Goal: Communication & Community: Answer question/provide support

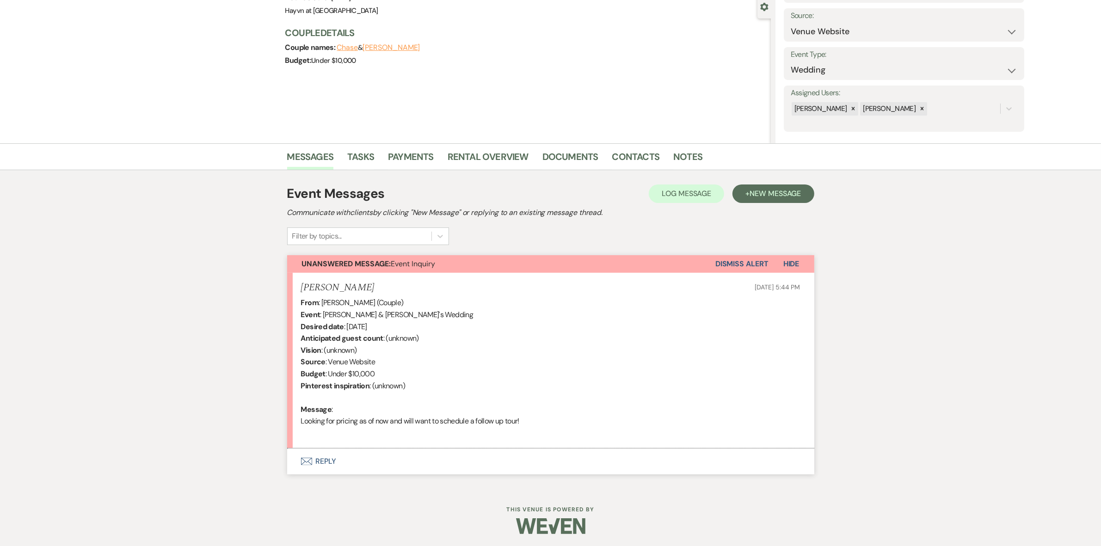
scroll to position [91, 0]
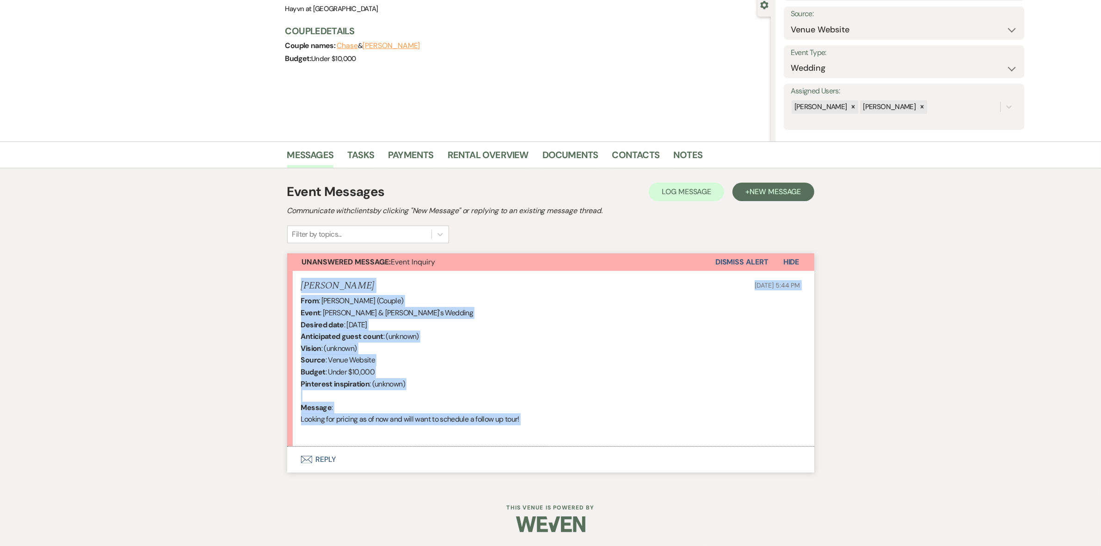
drag, startPoint x: 547, startPoint y: 426, endPoint x: 302, endPoint y: 283, distance: 283.8
click at [302, 283] on li "[PERSON_NAME] [DATE] 5:44 PM From : [PERSON_NAME] (Couple) Event : [PERSON_NAME…" at bounding box center [550, 359] width 527 height 176
copy li "[PERSON_NAME] [DATE] 5:44 PM From : [PERSON_NAME] (Couple) Event : [PERSON_NAME…"
click at [333, 459] on button "Envelope Reply" at bounding box center [550, 460] width 527 height 26
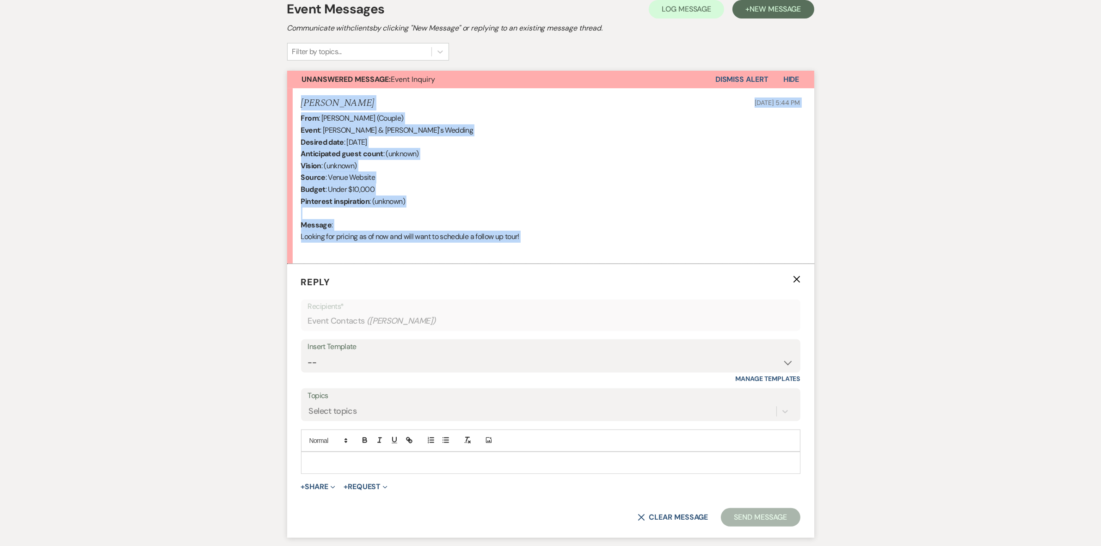
scroll to position [349, 0]
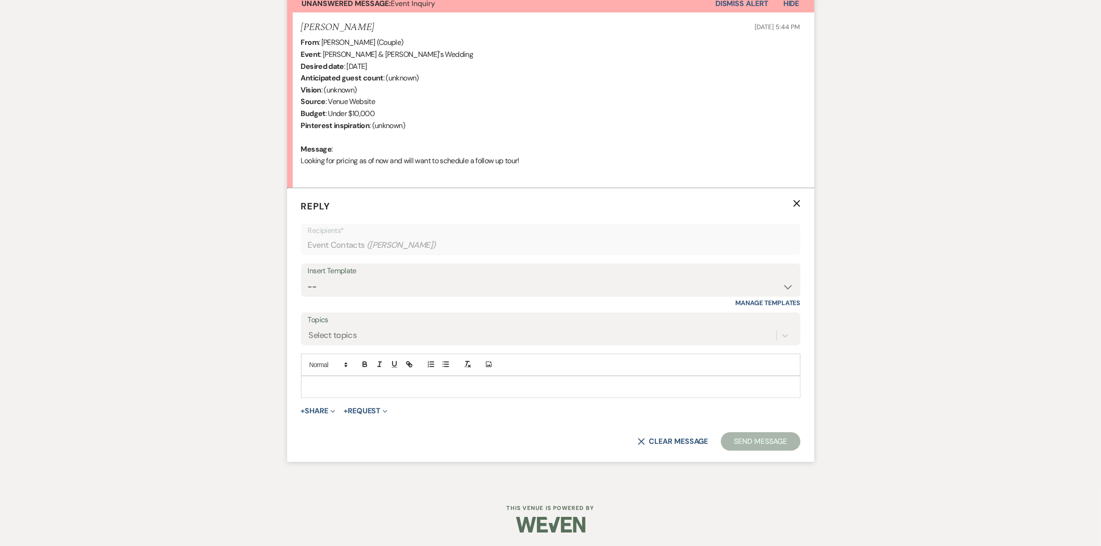
click at [322, 390] on p at bounding box center [551, 387] width 485 height 10
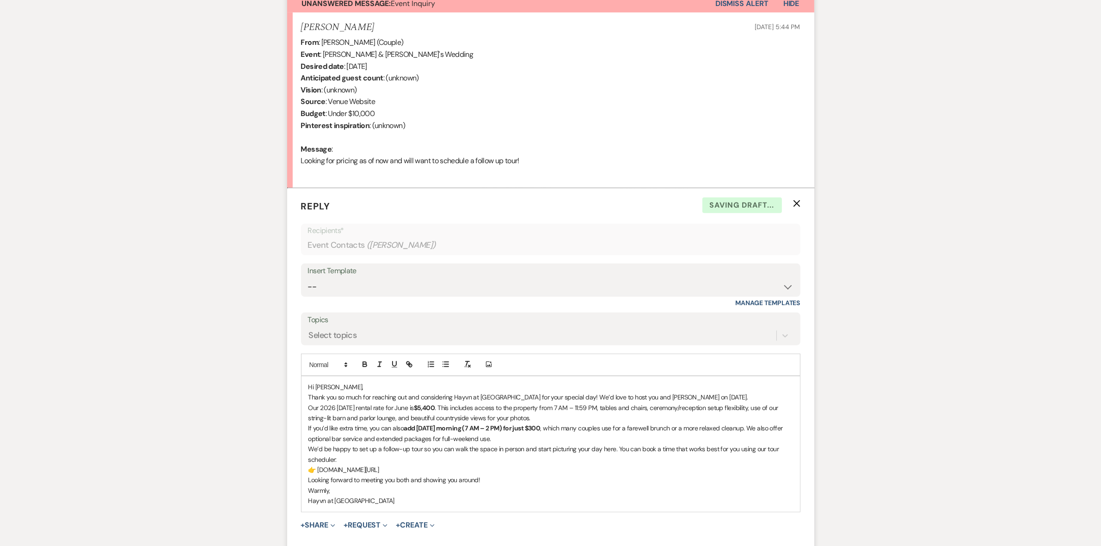
click at [345, 385] on p "Hi [PERSON_NAME]," at bounding box center [551, 387] width 485 height 10
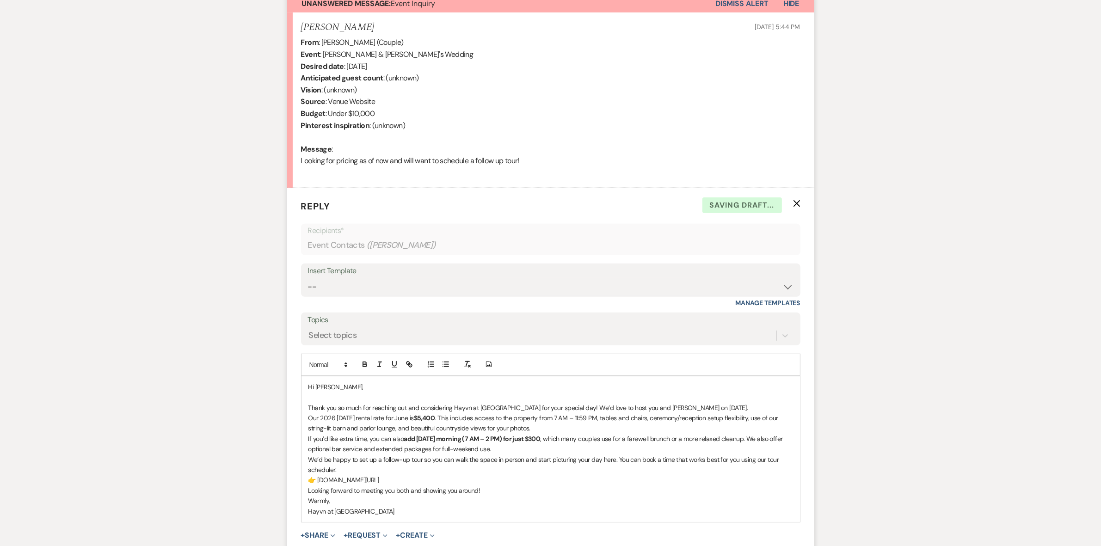
click at [724, 408] on p "Thank you so much for reaching out and considering Hayvn at [GEOGRAPHIC_DATA] f…" at bounding box center [551, 408] width 485 height 10
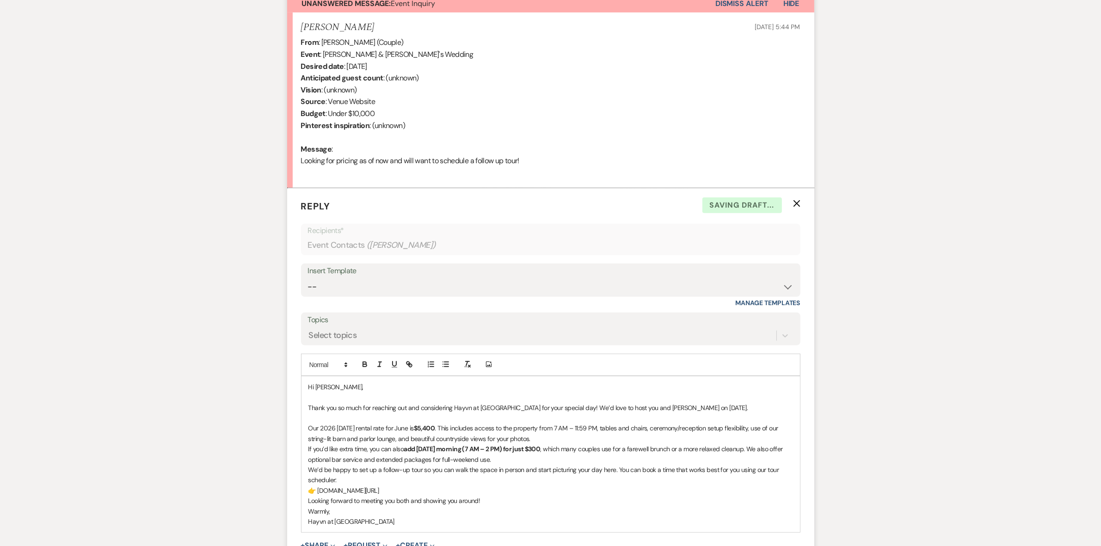
click at [558, 440] on p "Our 2026 [DATE] rental rate for June is $5,400 . This includes access to the pr…" at bounding box center [551, 433] width 485 height 21
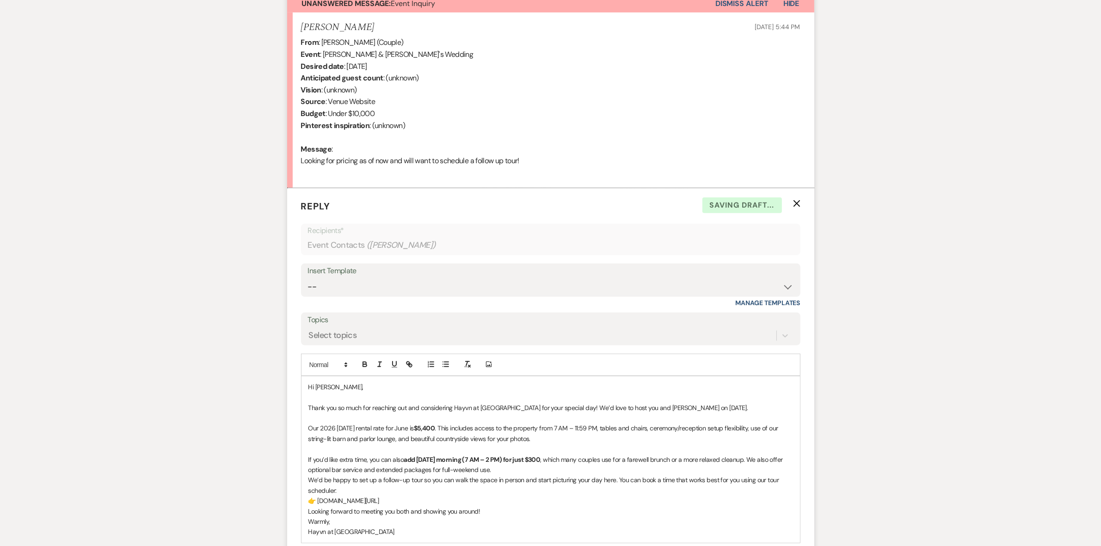
click at [508, 472] on p "If you’d like extra time, you can also add [DATE] morning (7 AM – 2 PM) for jus…" at bounding box center [551, 465] width 485 height 21
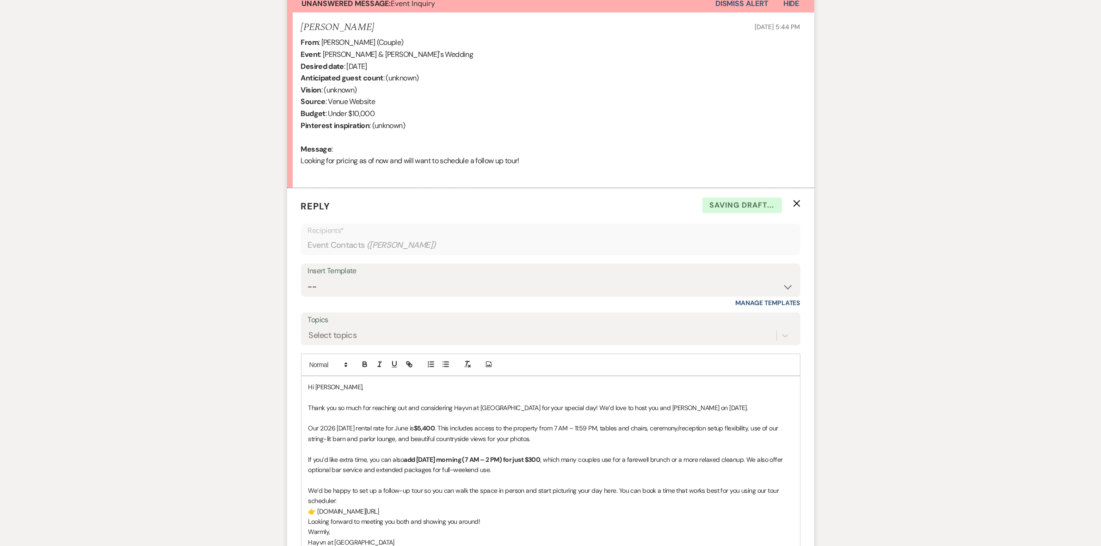
click at [371, 499] on p "We’d be happy to set up a follow-up tour so you can walk the space in person an…" at bounding box center [551, 496] width 485 height 21
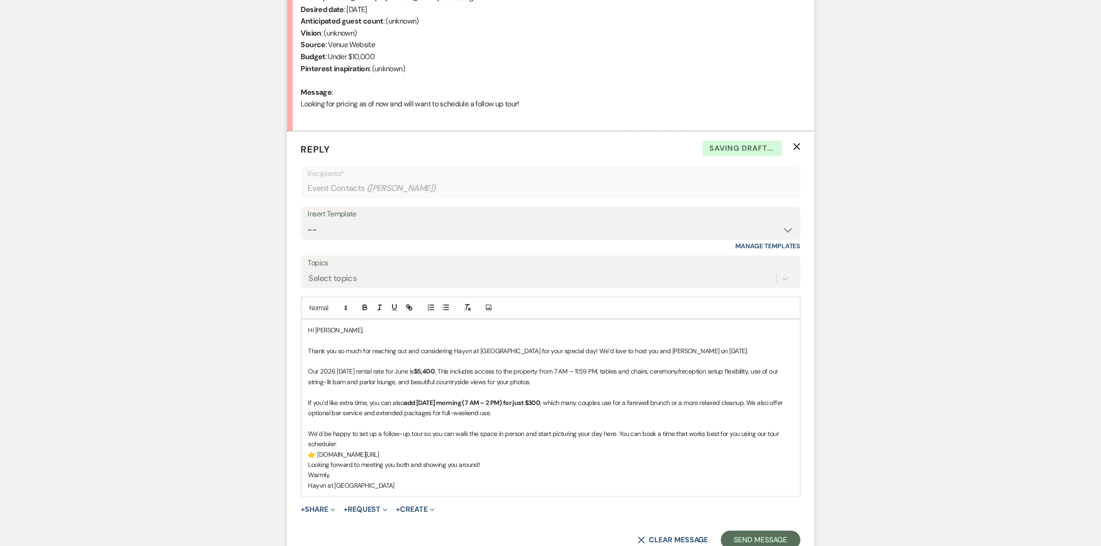
scroll to position [407, 0]
click at [518, 452] on p "👉 [DOMAIN_NAME][URL]" at bounding box center [551, 454] width 485 height 10
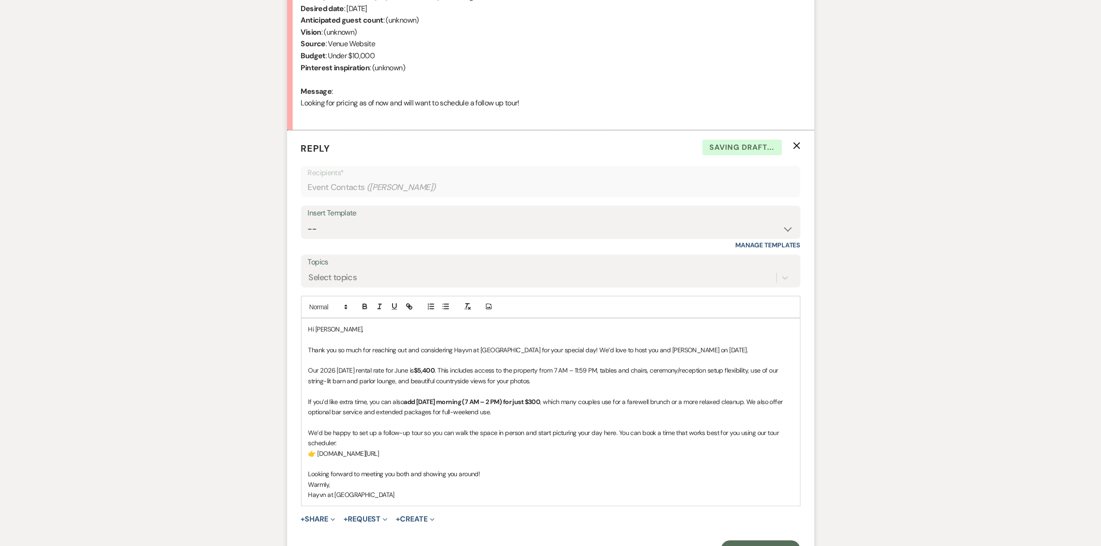
click at [496, 475] on p "Looking forward to meeting you both and showing you around!" at bounding box center [551, 474] width 485 height 10
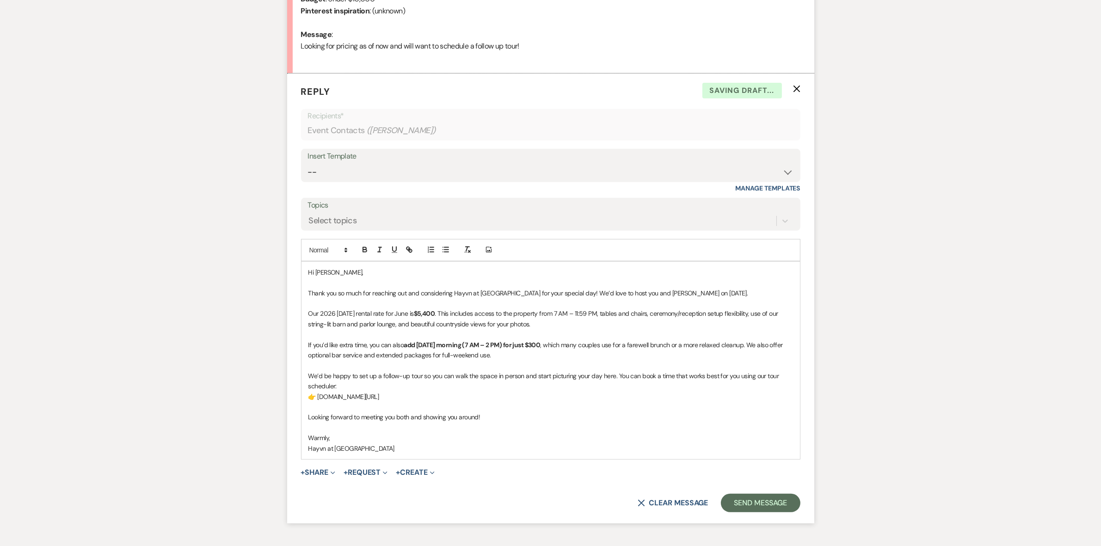
scroll to position [525, 0]
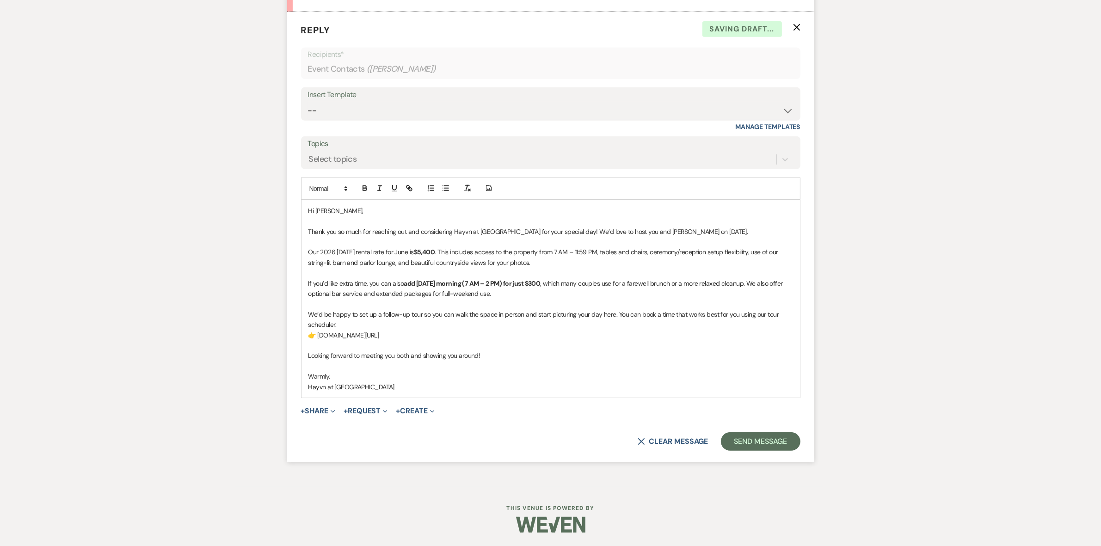
click at [311, 388] on p "Hayvn at [GEOGRAPHIC_DATA]" at bounding box center [551, 387] width 485 height 10
click at [752, 440] on button "Send Message" at bounding box center [760, 441] width 79 height 19
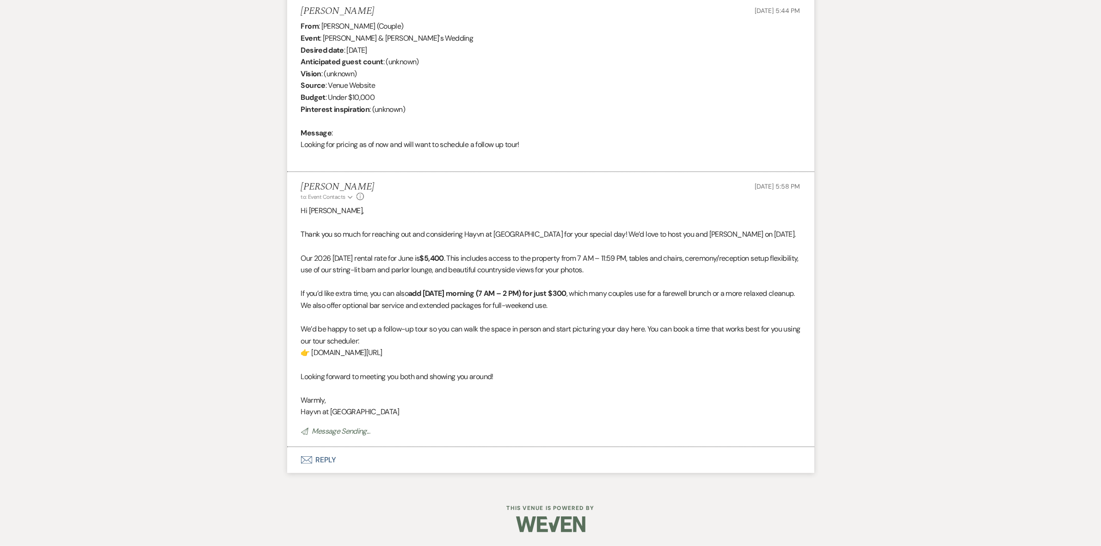
scroll to position [346, 0]
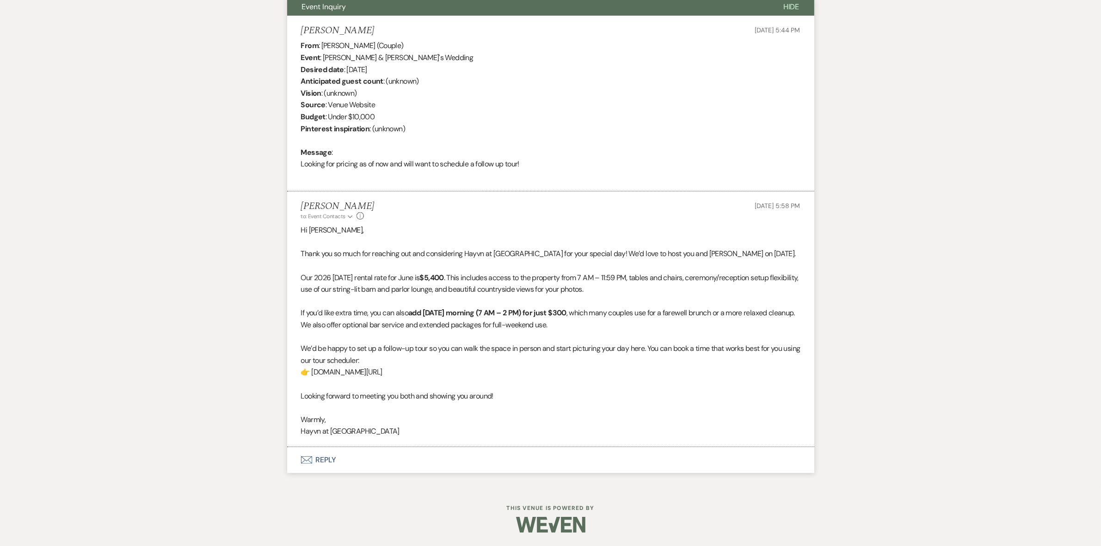
drag, startPoint x: 528, startPoint y: 372, endPoint x: 331, endPoint y: 375, distance: 197.1
click at [331, 375] on p "👉 [DOMAIN_NAME][URL]" at bounding box center [551, 372] width 500 height 12
click at [330, 461] on button "Envelope Reply" at bounding box center [550, 460] width 527 height 26
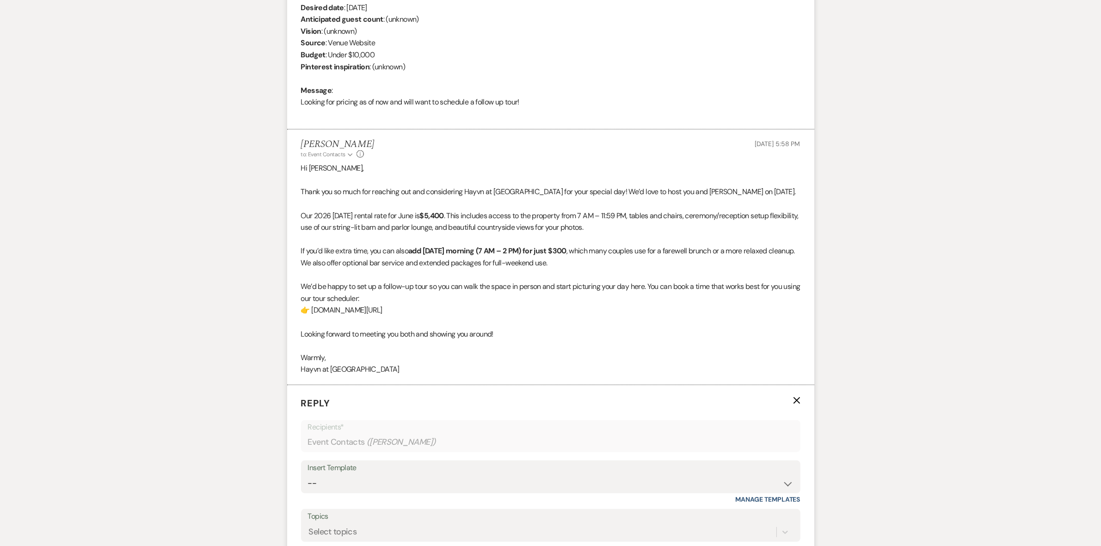
scroll to position [519, 0]
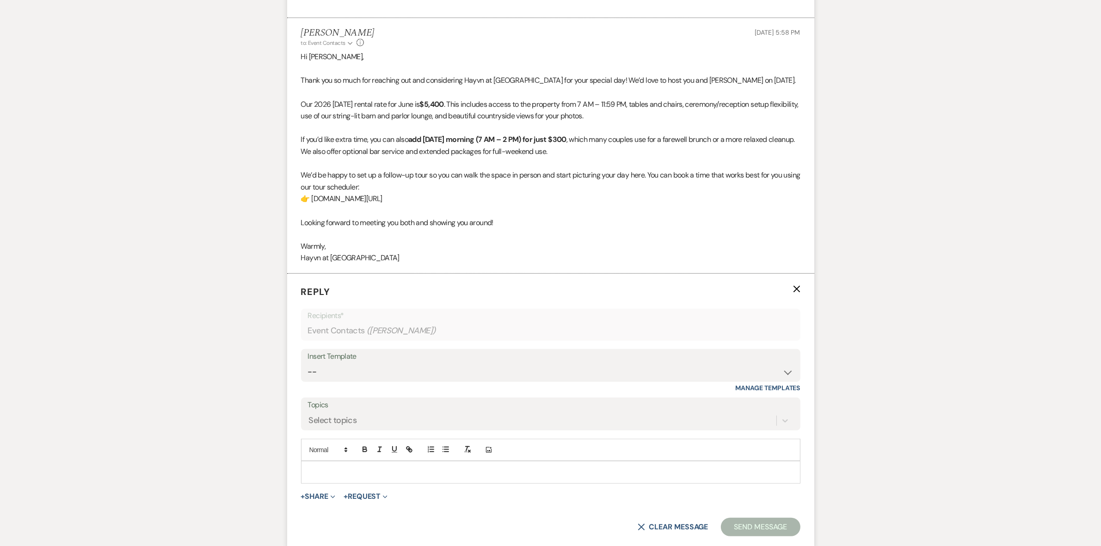
click at [338, 469] on p at bounding box center [551, 472] width 485 height 10
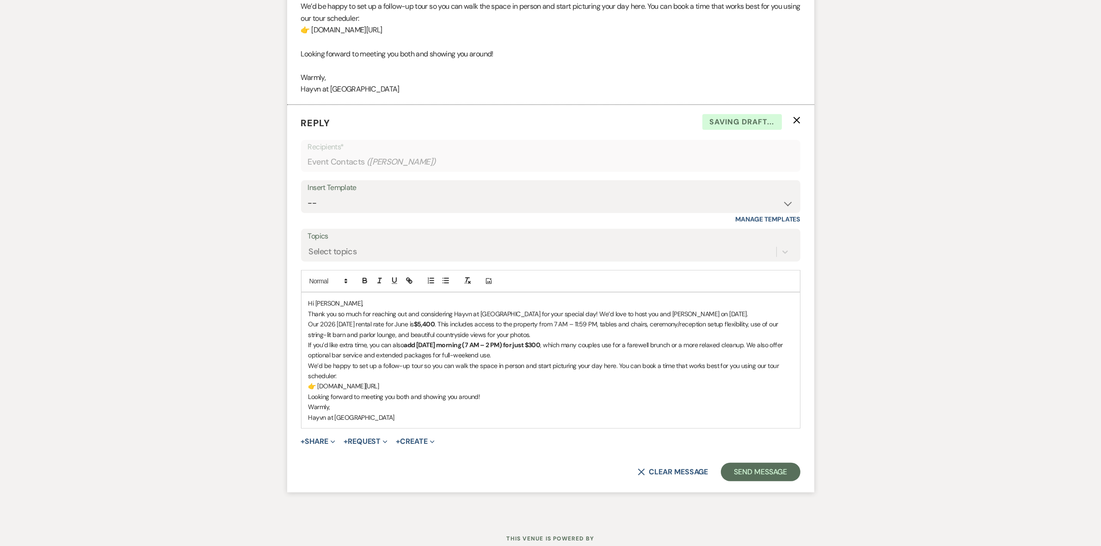
scroll to position [693, 0]
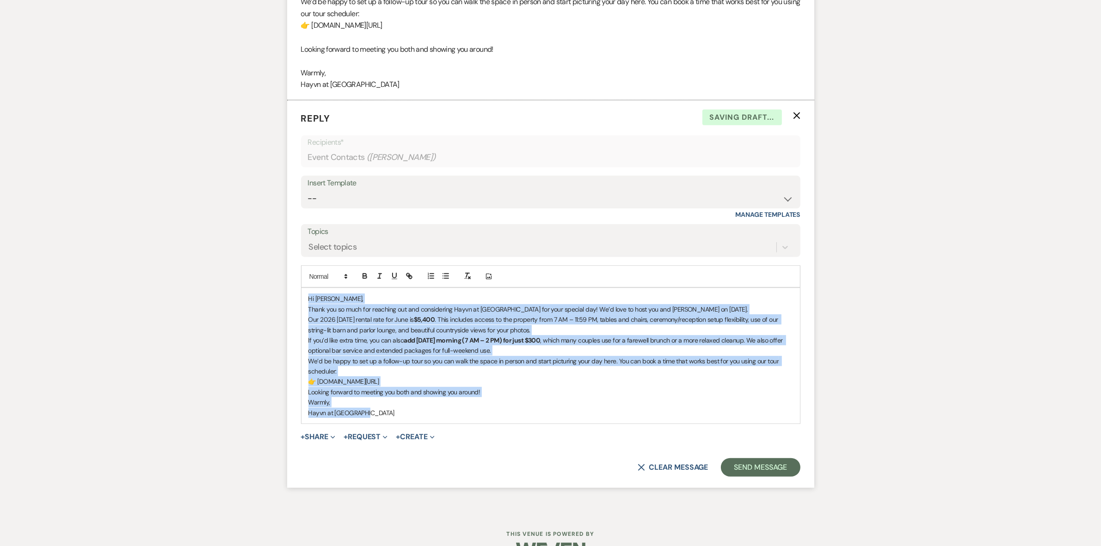
drag, startPoint x: 405, startPoint y: 421, endPoint x: 308, endPoint y: 290, distance: 163.7
click at [308, 290] on div "Hi [PERSON_NAME], Thank you so much for reaching out and considering [PERSON_NA…" at bounding box center [551, 356] width 499 height 136
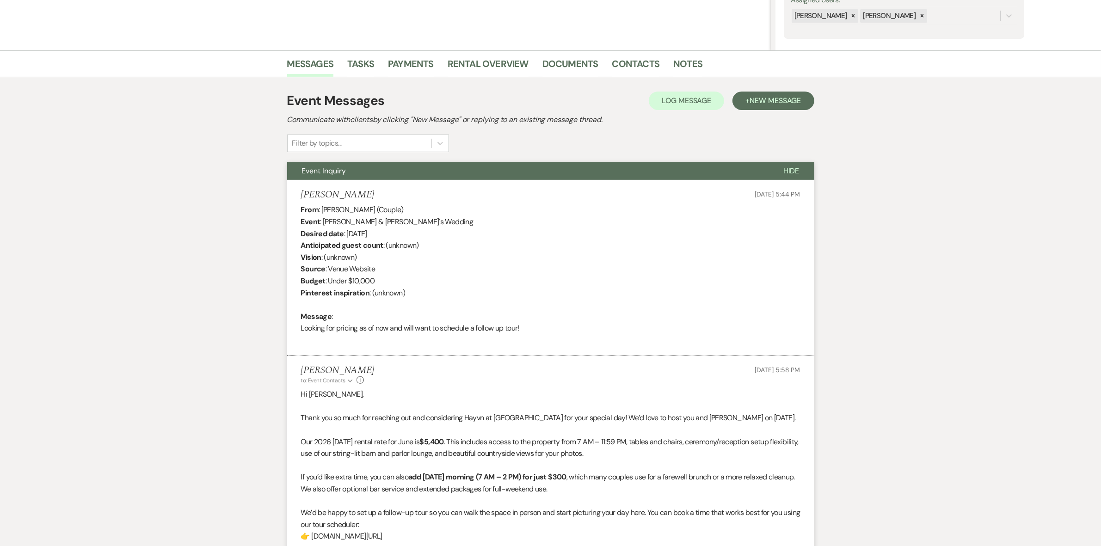
scroll to position [347, 0]
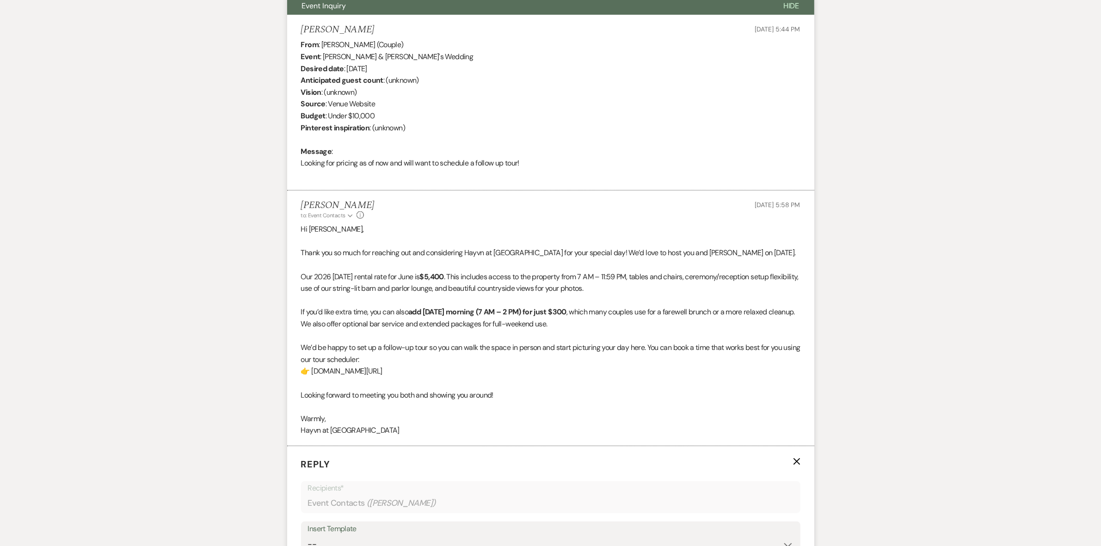
drag, startPoint x: 537, startPoint y: 373, endPoint x: 296, endPoint y: 375, distance: 240.5
click at [296, 375] on li "[PERSON_NAME] to: Event Contacts Expand Info [DATE] 5:58 PM Hi [PERSON_NAME], T…" at bounding box center [550, 318] width 527 height 255
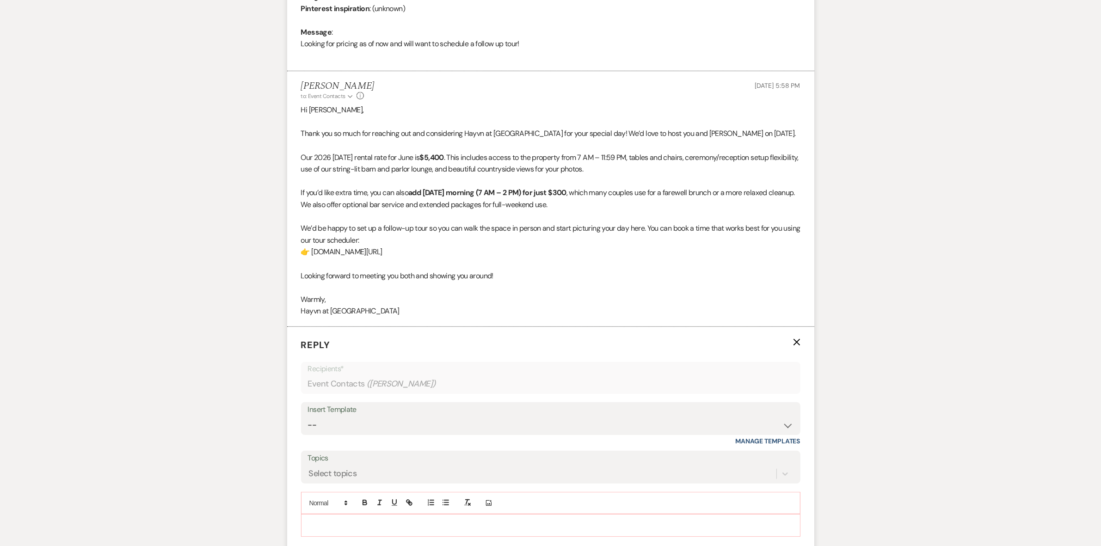
scroll to position [605, 0]
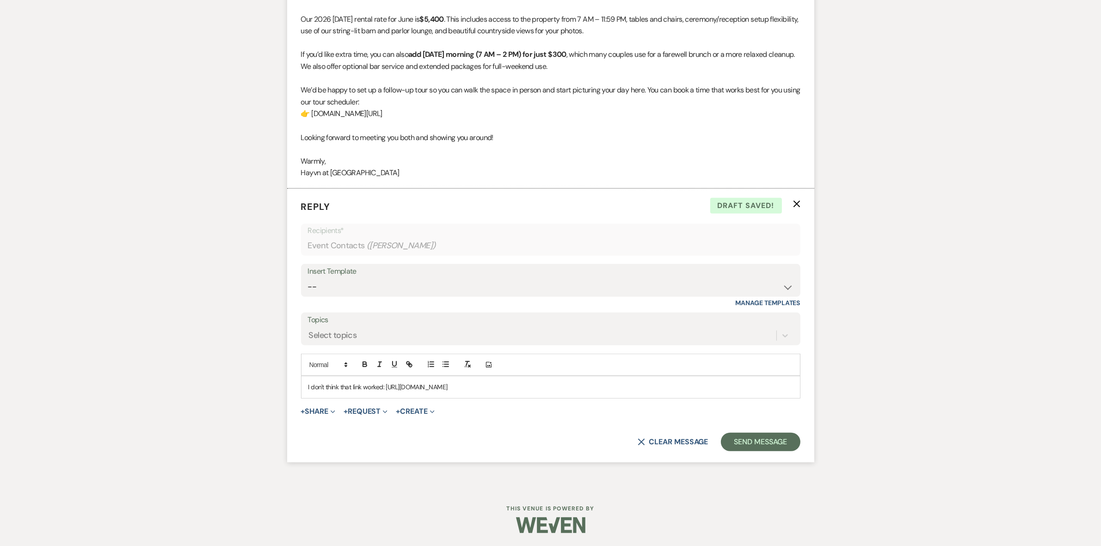
drag, startPoint x: 625, startPoint y: 388, endPoint x: 388, endPoint y: 378, distance: 238.0
click at [388, 378] on div "I don't think that link worked: [URL][DOMAIN_NAME]" at bounding box center [551, 387] width 499 height 21
click at [409, 360] on icon "button" at bounding box center [409, 364] width 8 height 8
type input "[URL][DOMAIN_NAME]"
click at [554, 405] on link at bounding box center [550, 405] width 20 height 7
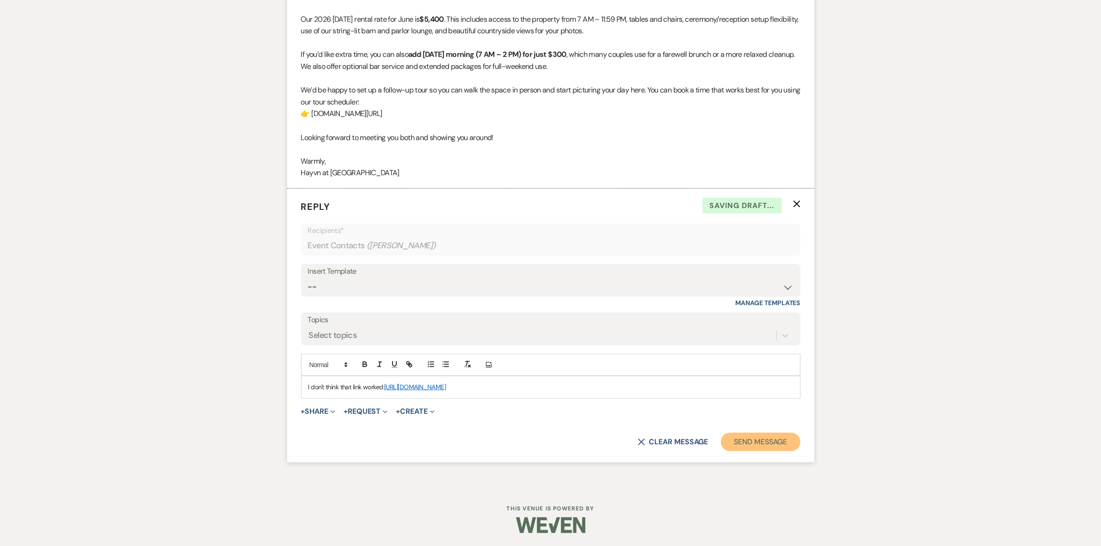
click at [766, 440] on button "Send Message" at bounding box center [760, 442] width 79 height 19
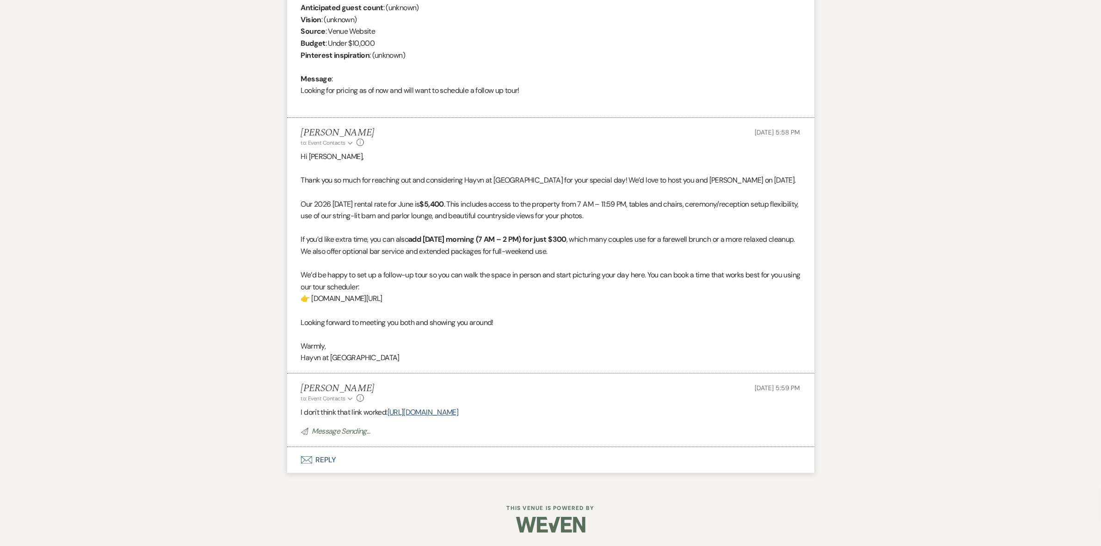
scroll to position [401, 0]
